Goal: Information Seeking & Learning: Learn about a topic

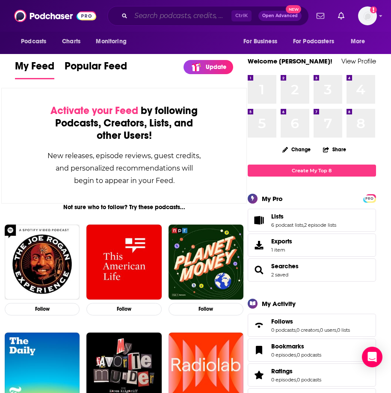
click at [144, 15] on input "Search podcasts, credits, & more..." at bounding box center [181, 16] width 101 height 14
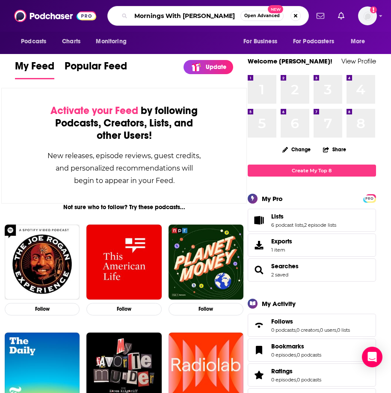
type input "Mornings With [PERSON_NAME]"
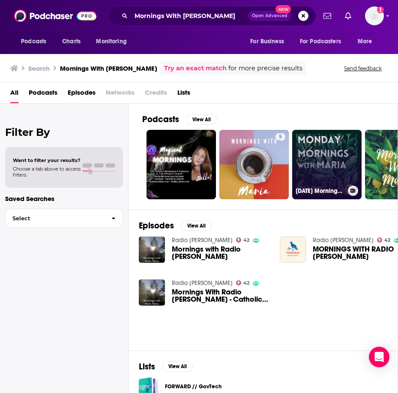
click at [315, 156] on link "[DATE] Mornings With [PERSON_NAME]" at bounding box center [326, 164] width 69 height 69
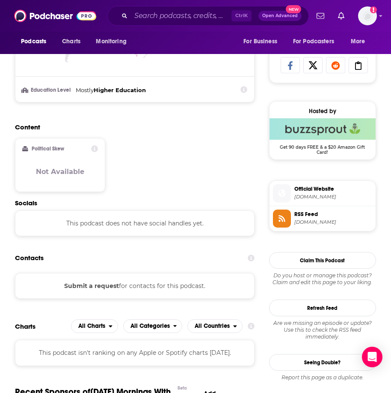
scroll to position [557, 0]
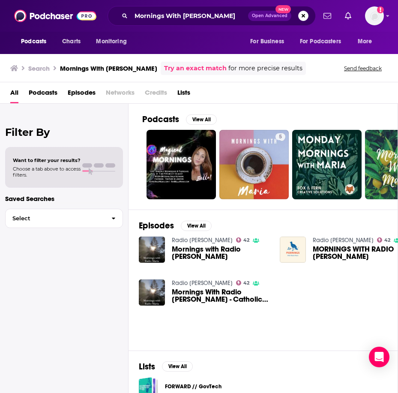
click at [39, 48] on span "Podcasts" at bounding box center [33, 42] width 25 height 12
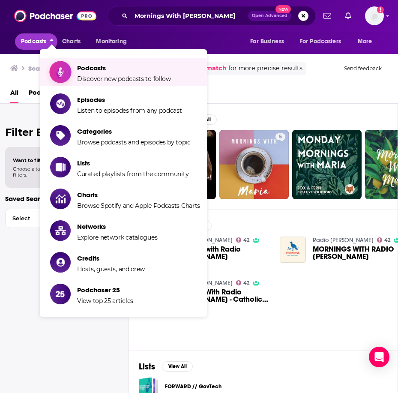
click at [101, 74] on span "Podcasts Discover new podcasts to follow" at bounding box center [124, 71] width 94 height 21
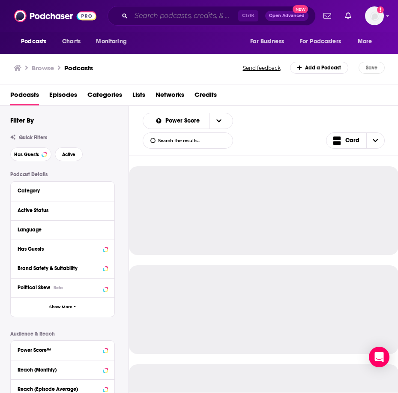
click at [166, 11] on input "Search podcasts, credits, & more..." at bounding box center [184, 16] width 107 height 14
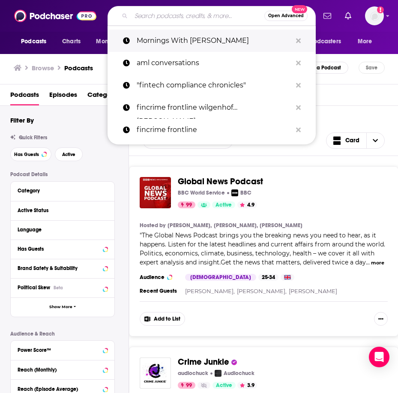
click at [200, 38] on p "Mornings With [PERSON_NAME]" at bounding box center [214, 41] width 155 height 22
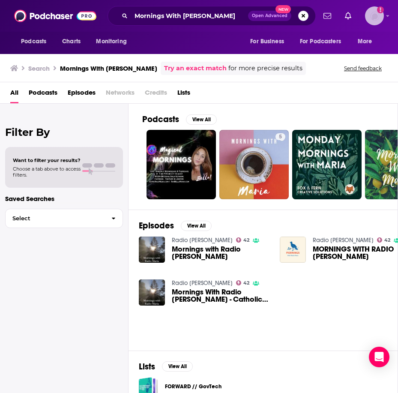
click at [379, 17] on img "Logged in as nbaderrubenstein" at bounding box center [374, 15] width 19 height 19
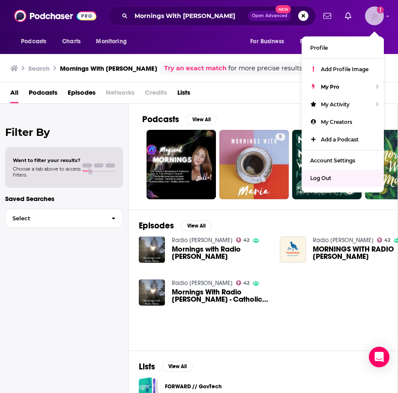
click at [353, 177] on div "Log Out" at bounding box center [342, 178] width 82 height 18
